Goal: Communication & Community: Answer question/provide support

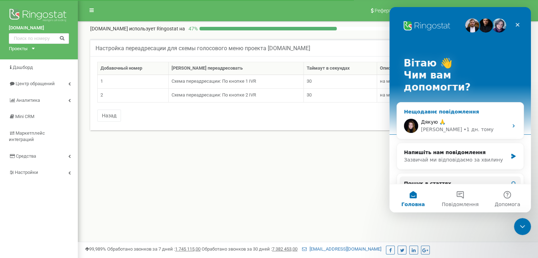
click at [439, 119] on span "Дякую 🙏" at bounding box center [433, 122] width 24 height 6
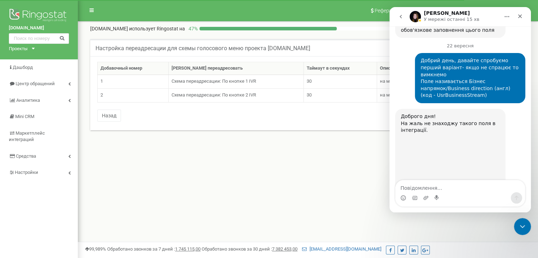
click at [438, 181] on textarea "Повідомлення..." at bounding box center [461, 187] width 130 height 12
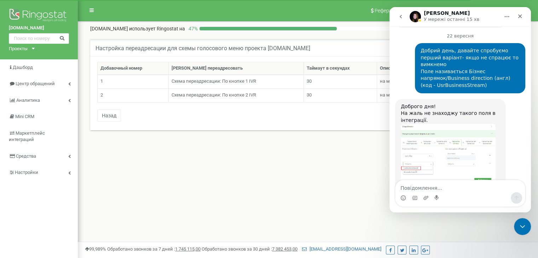
scroll to position [1278, 0]
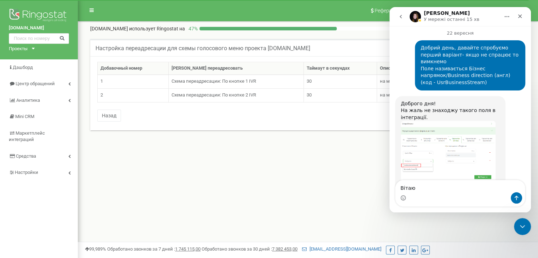
type textarea "Вітаю"
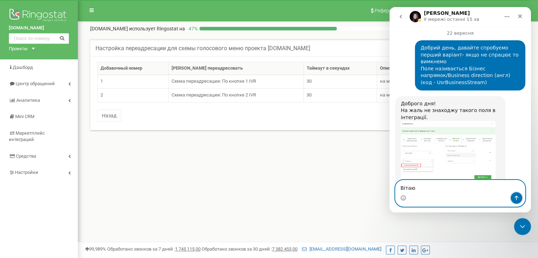
click at [513, 197] on button "Надіслати повідомлення…" at bounding box center [516, 198] width 11 height 11
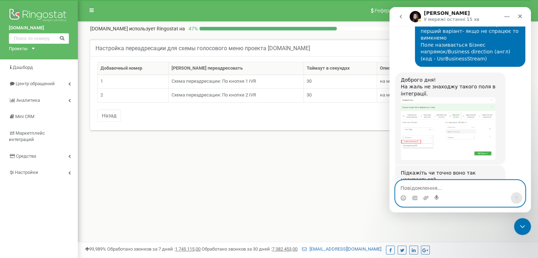
scroll to position [1309, 0]
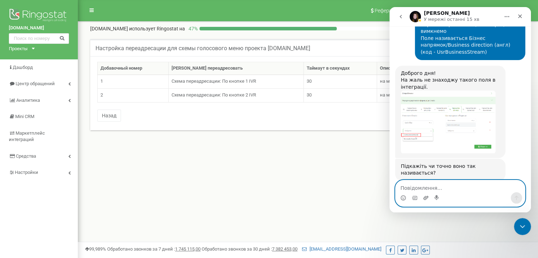
click at [424, 199] on icon "Завантажити вкладений файл" at bounding box center [426, 198] width 6 height 6
click at [426, 198] on icon "Завантажити вкладений файл" at bounding box center [426, 198] width 5 height 4
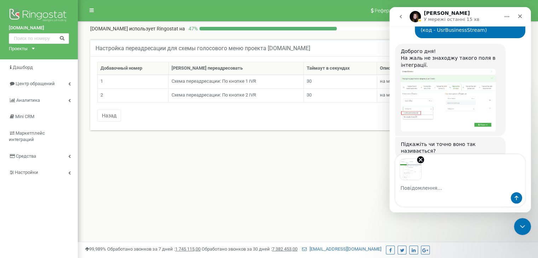
scroll to position [1335, 0]
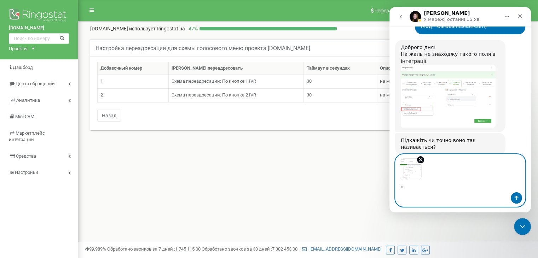
paste textarea "Також на всякий випадок надала його назву англійською та код. Якщо в переліку й…"
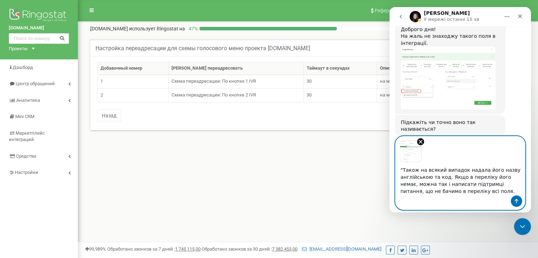
type textarea ""Також на всякий випадок надала його назву англійською та код. Якщо в переліку …"
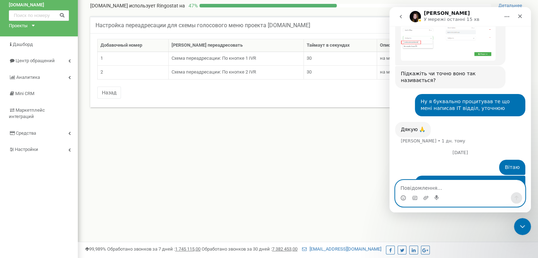
scroll to position [35, 0]
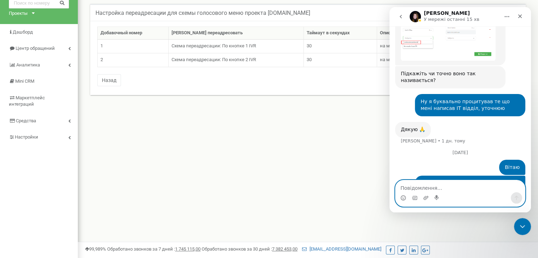
click at [471, 180] on img "Mykyta каже…" at bounding box center [468, 202] width 95 height 45
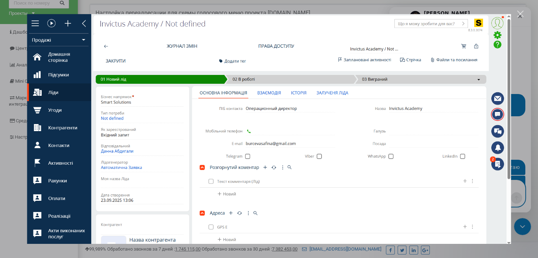
click at [290, 99] on img "Закрити" at bounding box center [269, 129] width 485 height 230
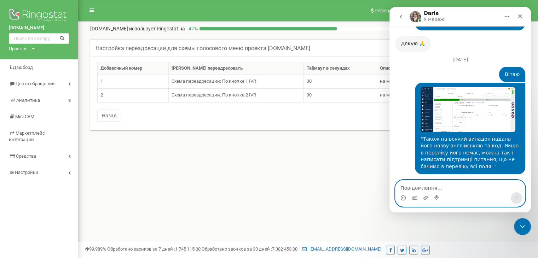
scroll to position [1381, 0]
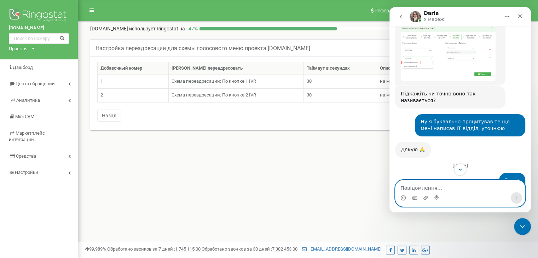
click at [451, 193] on img "Mykyta каже…" at bounding box center [468, 215] width 95 height 45
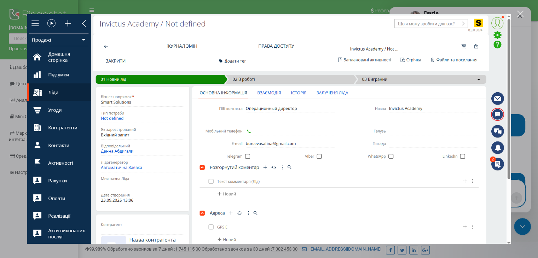
click at [498, 120] on img "Закрити" at bounding box center [269, 129] width 485 height 230
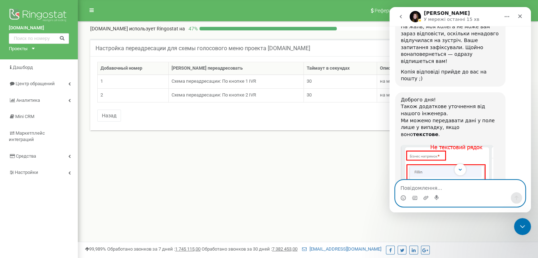
scroll to position [1711, 0]
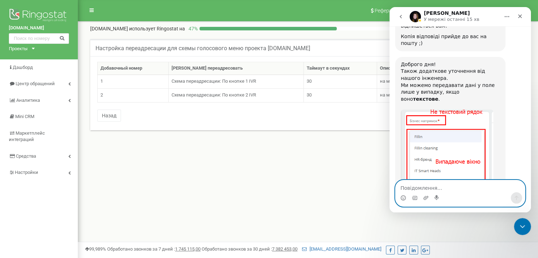
click at [458, 187] on textarea "Повідомлення..." at bounding box center [461, 187] width 130 height 12
type textarea "д"
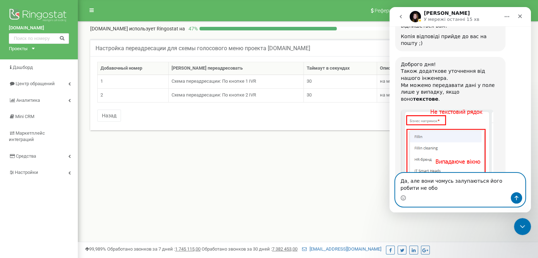
type textarea "Да, але вони чомусь залупаються його робити не обо"
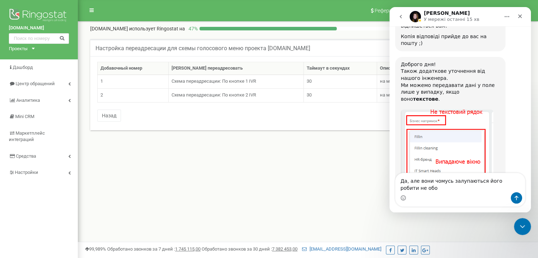
click at [408, 208] on div "У вашому випадку це випадаючий список, тому автоматично заповнити його ми не мо…" at bounding box center [450, 222] width 99 height 28
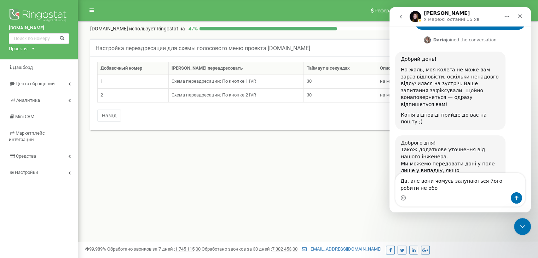
scroll to position [1605, 0]
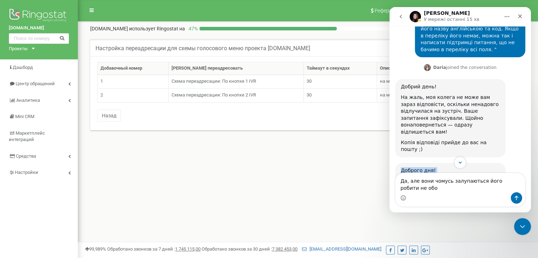
drag, startPoint x: 402, startPoint y: 63, endPoint x: 487, endPoint y: 90, distance: 89.1
copy div "Доброго дня! Також додаткове уточнення від нашого інженера. Ми можемо передават…"
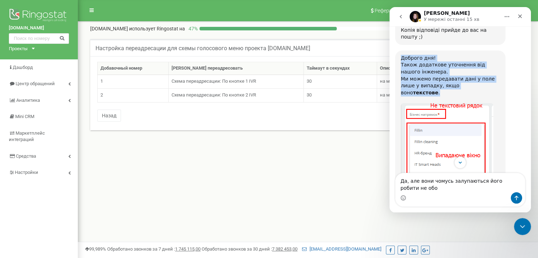
scroll to position [1718, 0]
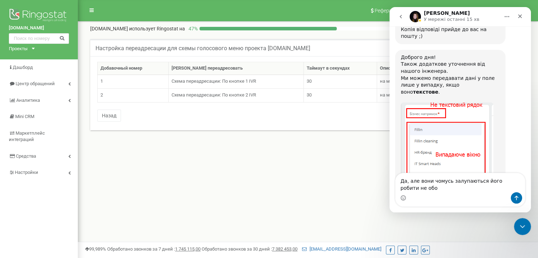
drag, startPoint x: 401, startPoint y: 94, endPoint x: 492, endPoint y: 147, distance: 105.5
click at [492, 147] on div "Доброго дня! Також додаткове уточнення від нашого інженера. Ми можемо передават…" at bounding box center [450, 165] width 99 height 223
click at [450, 229] on div "Щоб питання вирішити, найпростіше попросити, щоб це поле зробили необов’язковим…" at bounding box center [450, 253] width 99 height 48
drag, startPoint x: 436, startPoint y: 149, endPoint x: 399, endPoint y: 95, distance: 66.3
click at [399, 95] on div "Доброго дня! Також додаткове уточнення від нашого інженера. Ми можемо передават…" at bounding box center [450, 166] width 110 height 232
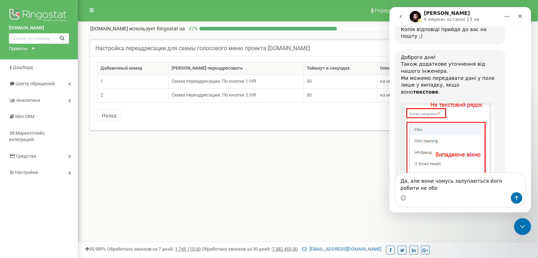
copy div "У вашому випадку це випадаючий список, тому автоматично заповнити його ми не мо…"
